Goal: Task Accomplishment & Management: Manage account settings

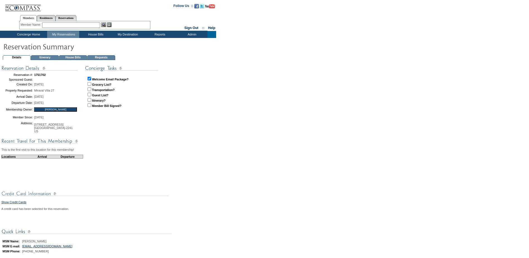
click at [89, 89] on input "checkbox" at bounding box center [90, 89] width 4 height 4
checkbox input "true"
click at [89, 95] on input "checkbox" at bounding box center [90, 95] width 4 height 4
checkbox input "true"
click at [90, 100] on input "checkbox" at bounding box center [90, 100] width 4 height 4
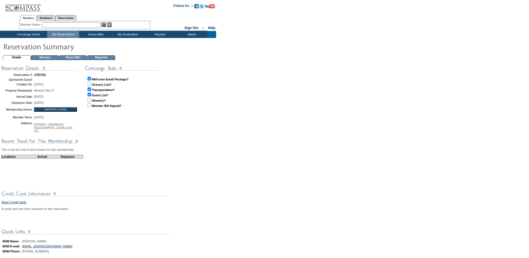
checkbox input "true"
click at [30, 33] on td "Concierge Home" at bounding box center [28, 34] width 38 height 7
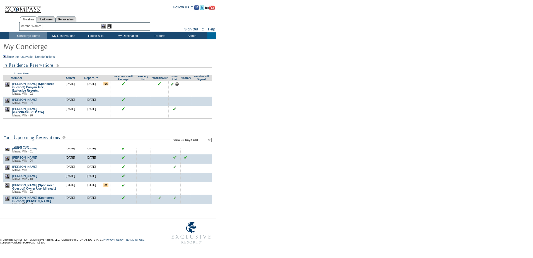
scroll to position [307, 0]
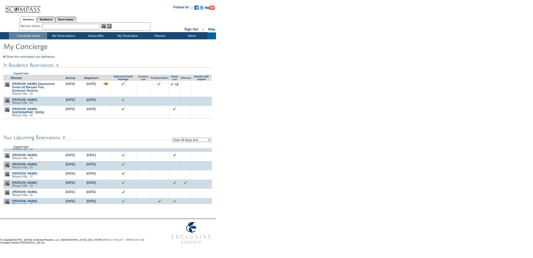
click at [212, 139] on select "View 30 Days Out View 60 Days Out View 90 Days Out" at bounding box center [192, 139] width 40 height 4
select select "90"
click at [173, 138] on select "View 30 Days Out View 60 Days Out View 90 Days Out" at bounding box center [192, 139] width 40 height 4
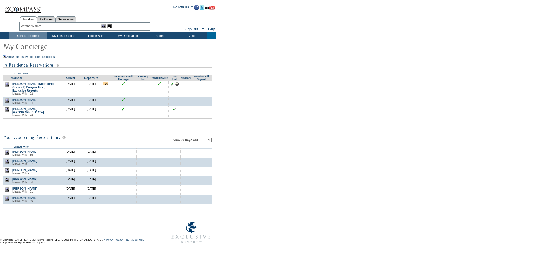
scroll to position [1198, 0]
click at [297, 223] on form "Follow Us ::" at bounding box center [265, 123] width 531 height 245
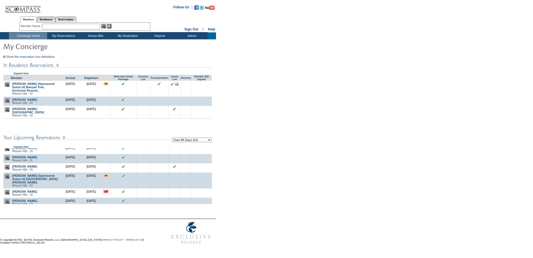
scroll to position [612, 0]
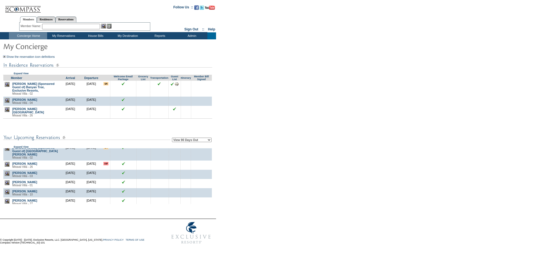
click at [269, 230] on form "Follow Us ::" at bounding box center [265, 123] width 531 height 245
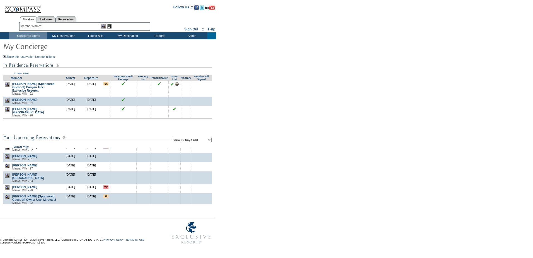
scroll to position [919, 0]
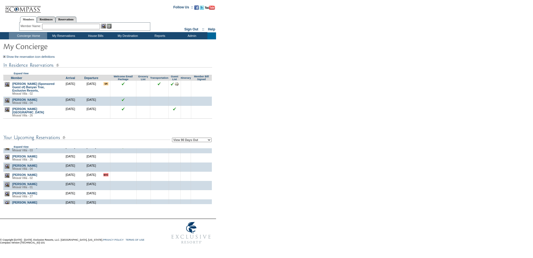
click at [7, 132] on img at bounding box center [7, 129] width 5 height 5
